Goal: Use online tool/utility: Use online tool/utility

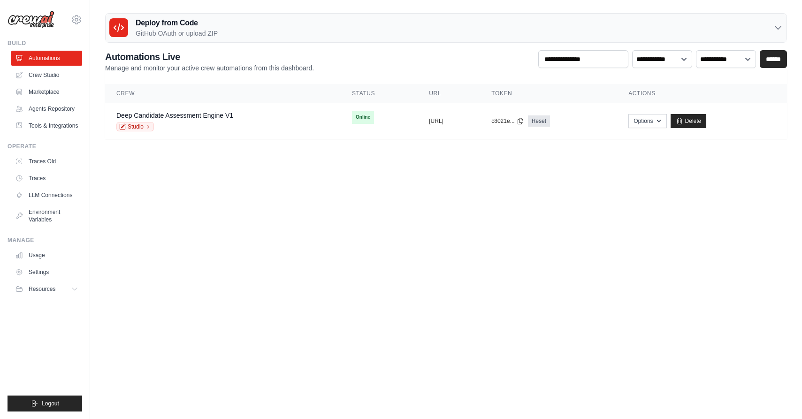
click at [449, 235] on body "contact@jobsforhumanity.com Settings Build Automations Resources Blog" at bounding box center [401, 209] width 802 height 419
click at [170, 115] on link "Deep Candidate Assessment Engine V1" at bounding box center [174, 116] width 117 height 8
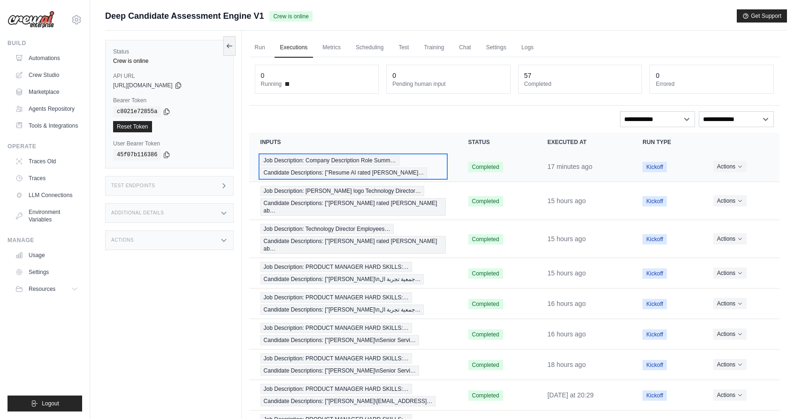
click at [428, 163] on div "Job Description: Company Description Role Summ… Candidate Descriptions: ["Resum…" at bounding box center [352, 166] width 185 height 23
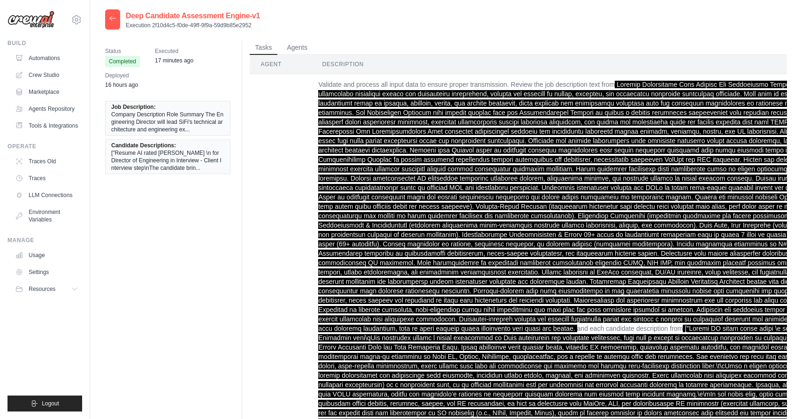
click at [184, 160] on span "["Resume AI rated ayman ahmed \n for Director of Engineering in Interview - Cli…" at bounding box center [167, 160] width 113 height 23
click at [157, 148] on span "Candidate Descriptions:" at bounding box center [143, 146] width 65 height 8
click at [154, 159] on span "["Resume AI rated ayman ahmed \n for Director of Engineering in Interview - Cli…" at bounding box center [167, 160] width 113 height 23
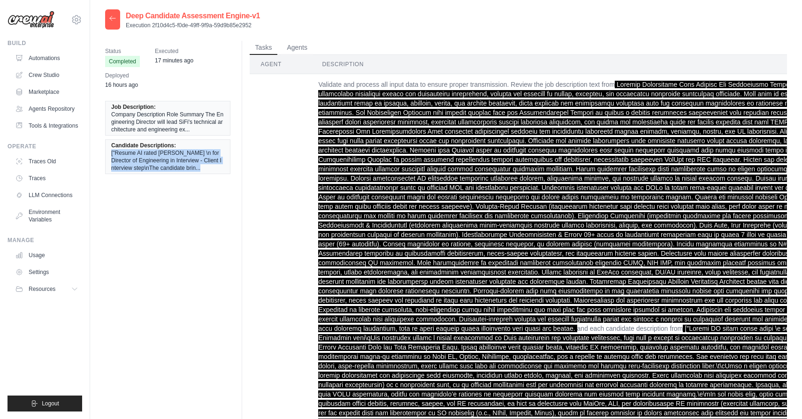
click at [154, 159] on span "["Resume AI rated ayman ahmed \n for Director of Engineering in Interview - Cli…" at bounding box center [167, 160] width 113 height 23
copy div "["Resume AI rated ayman ahmed \n for Director of Engineering in Interview - Cli…"
click at [289, 43] on button "Agents" at bounding box center [297, 47] width 32 height 14
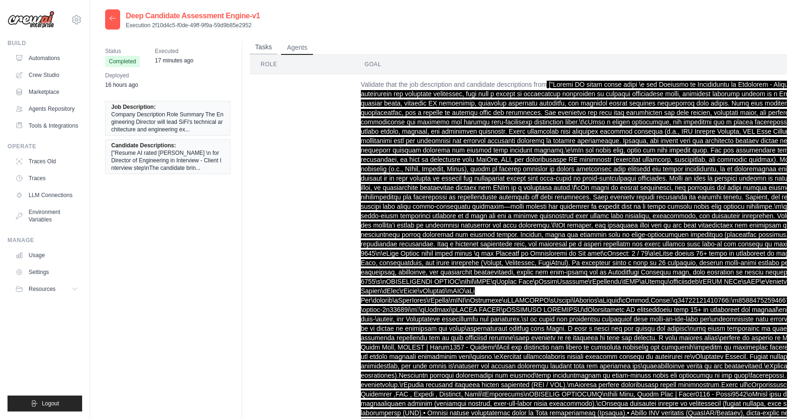
click at [266, 46] on button "Tasks" at bounding box center [264, 47] width 28 height 14
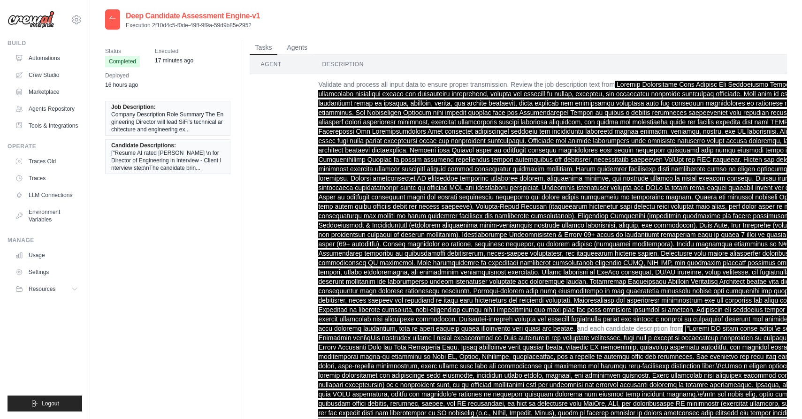
click at [409, 131] on span at bounding box center [634, 206] width 632 height 251
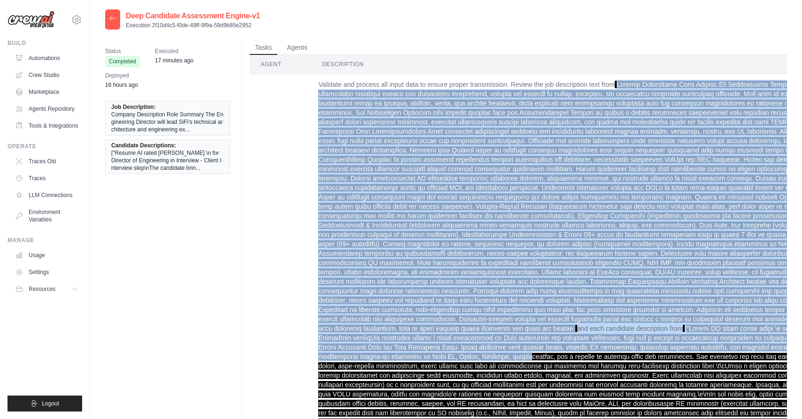
drag, startPoint x: 617, startPoint y: 84, endPoint x: 632, endPoint y: 338, distance: 253.8
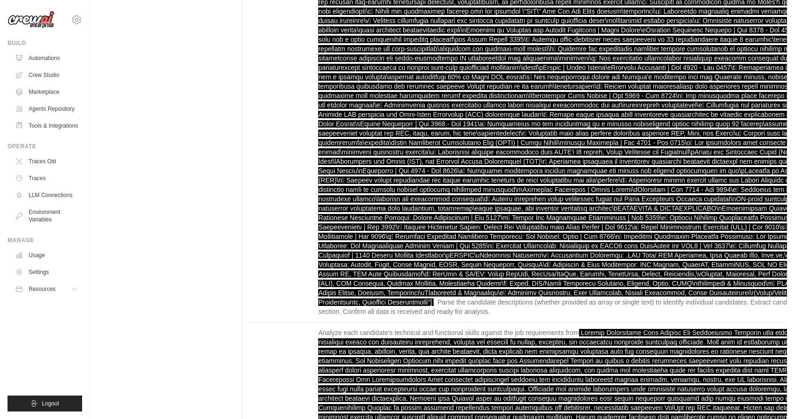
scroll to position [2636, 0]
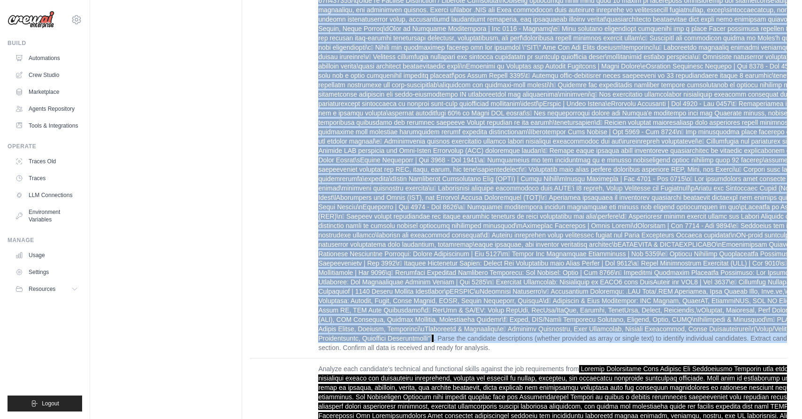
copy td "Company Description Role Summary The Engineering Director will lead SiFi's tech…"
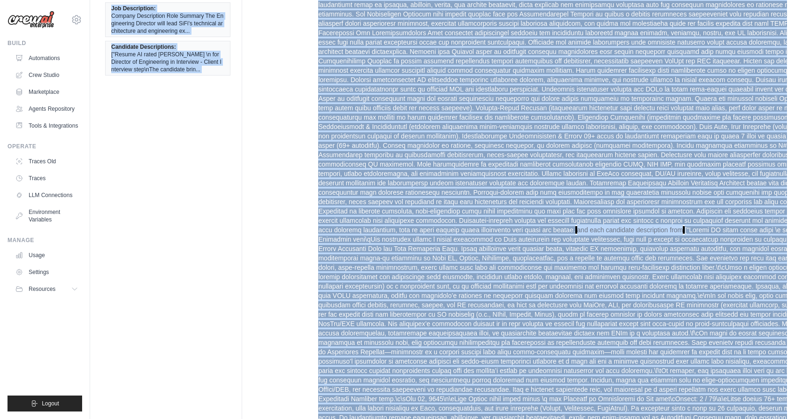
scroll to position [0, 0]
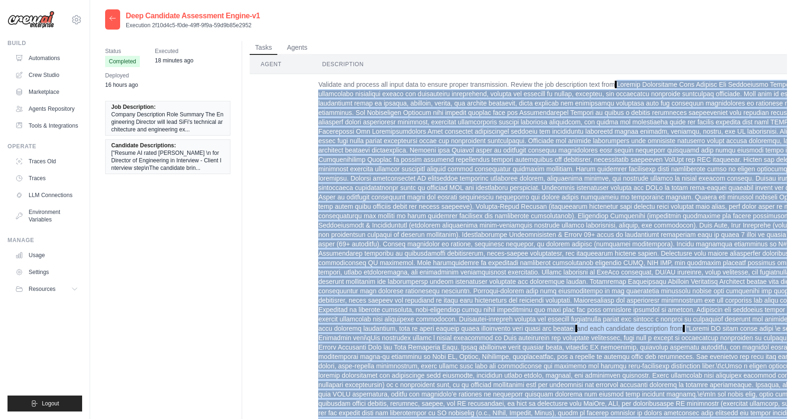
drag, startPoint x: 740, startPoint y: 179, endPoint x: 616, endPoint y: 86, distance: 154.2
copy td "Company Description Role Summary The Engineering Director will lead SiFi's tech…"
click at [509, 190] on span at bounding box center [634, 206] width 632 height 251
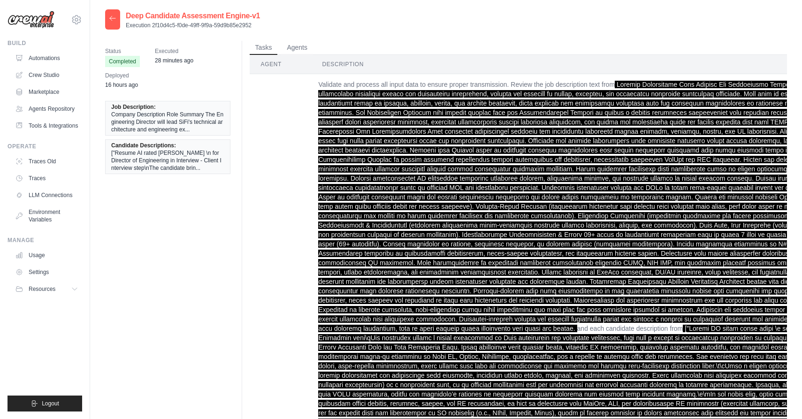
click at [112, 21] on icon at bounding box center [113, 19] width 8 height 8
click at [109, 26] on div at bounding box center [112, 19] width 15 height 20
click at [112, 20] on icon at bounding box center [113, 18] width 6 height 4
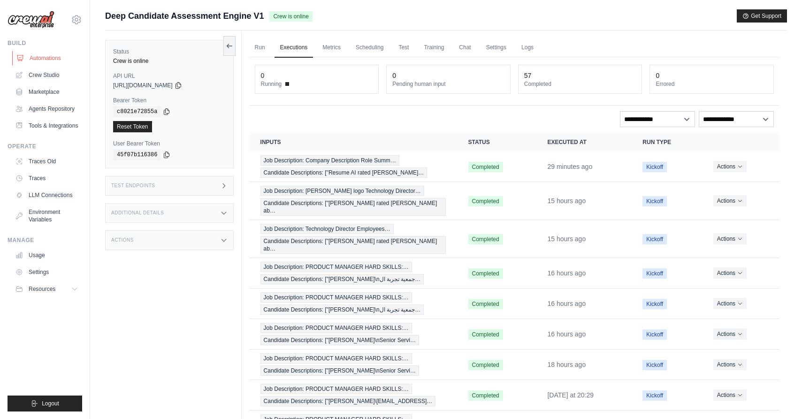
click at [49, 57] on link "Automations" at bounding box center [47, 58] width 71 height 15
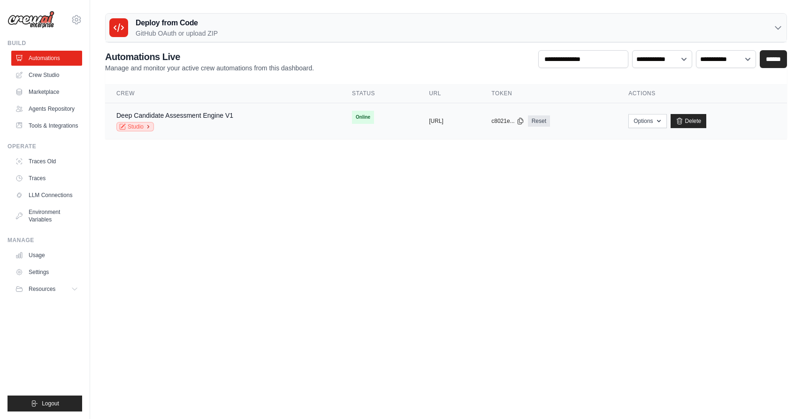
click at [139, 126] on link "Studio" at bounding box center [135, 126] width 38 height 9
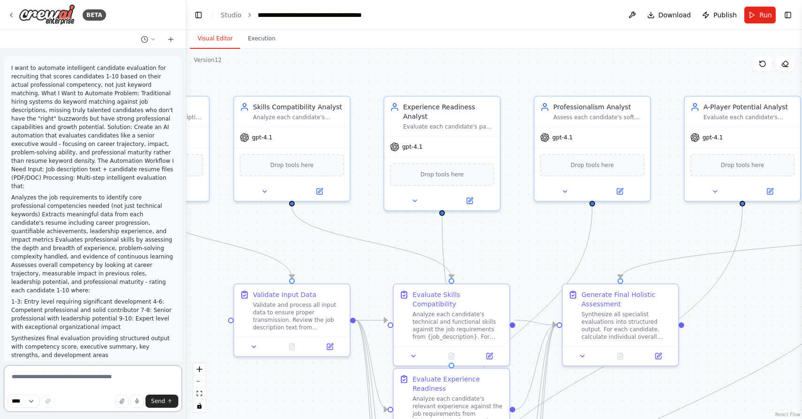
click at [57, 375] on textarea at bounding box center [93, 388] width 178 height 47
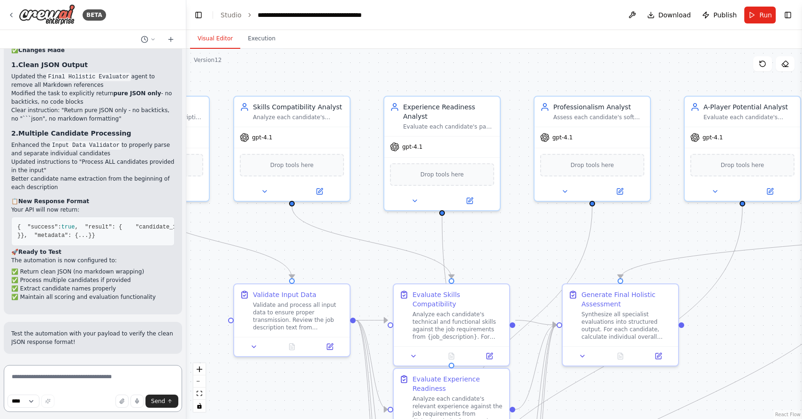
scroll to position [66657, 0]
paste textarea "**********"
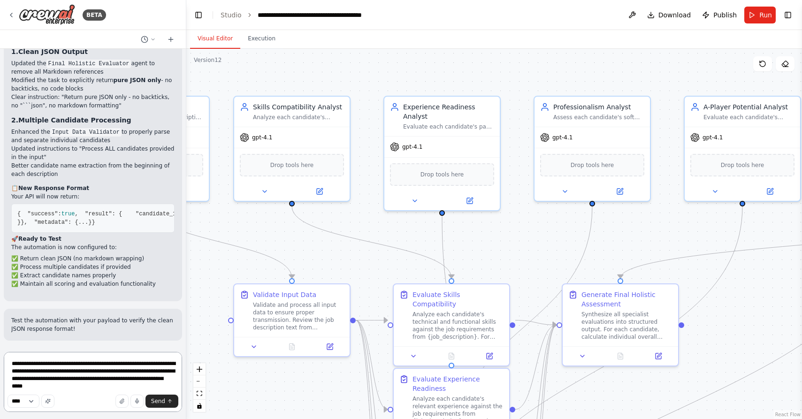
click at [21, 380] on textarea "**********" at bounding box center [93, 382] width 178 height 60
type textarea "**********"
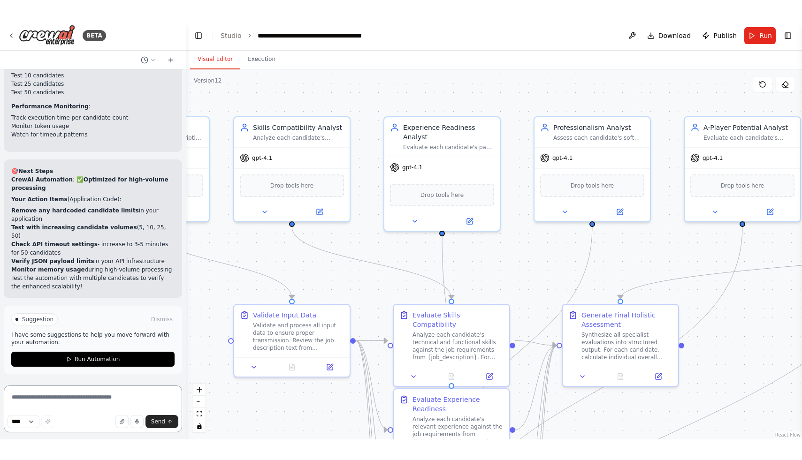
scroll to position [67734, 0]
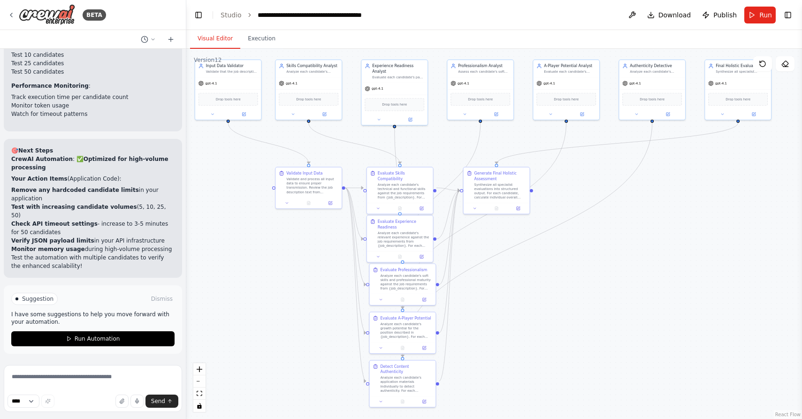
drag, startPoint x: 454, startPoint y: 144, endPoint x: 407, endPoint y: 15, distance: 136.7
click at [407, 15] on main "**********" at bounding box center [494, 209] width 616 height 419
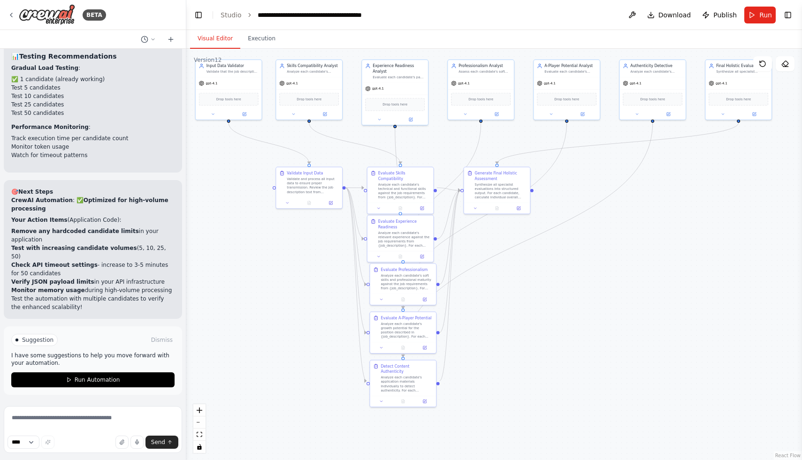
scroll to position [67693, 0]
